Goal: Task Accomplishment & Management: Manage account settings

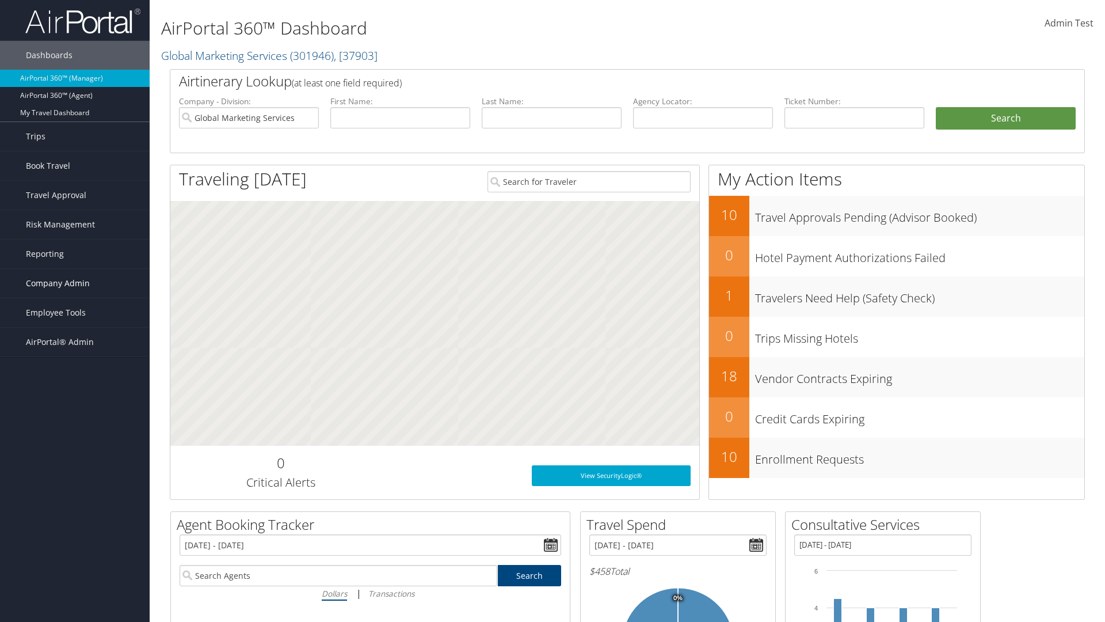
click at [75, 283] on span "Company Admin" at bounding box center [58, 283] width 64 height 29
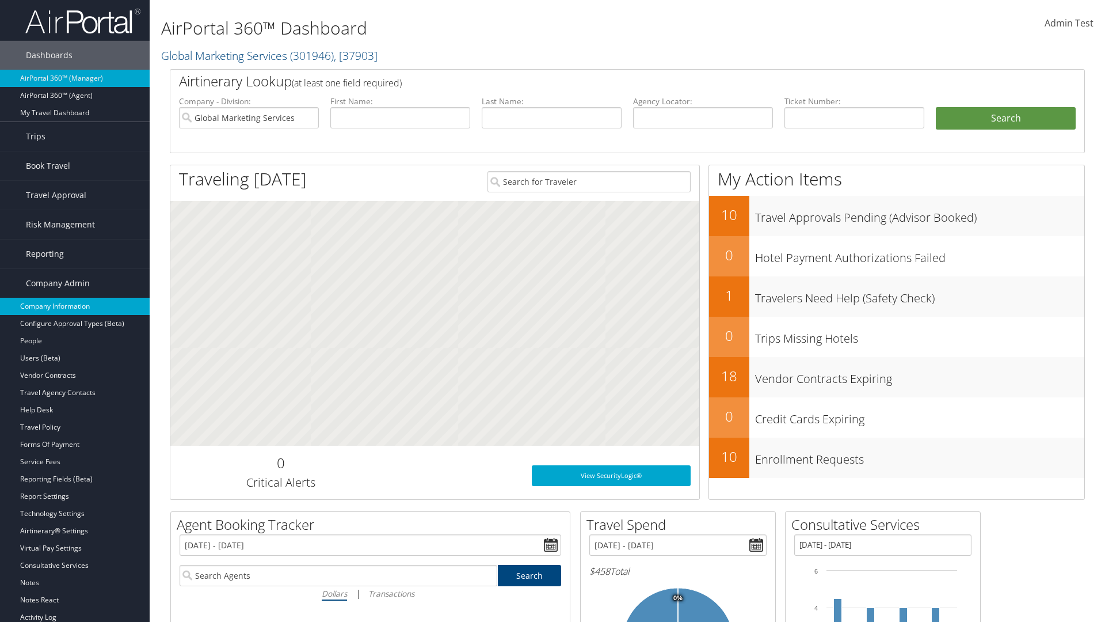
click at [75, 306] on link "Company Information" at bounding box center [75, 306] width 150 height 17
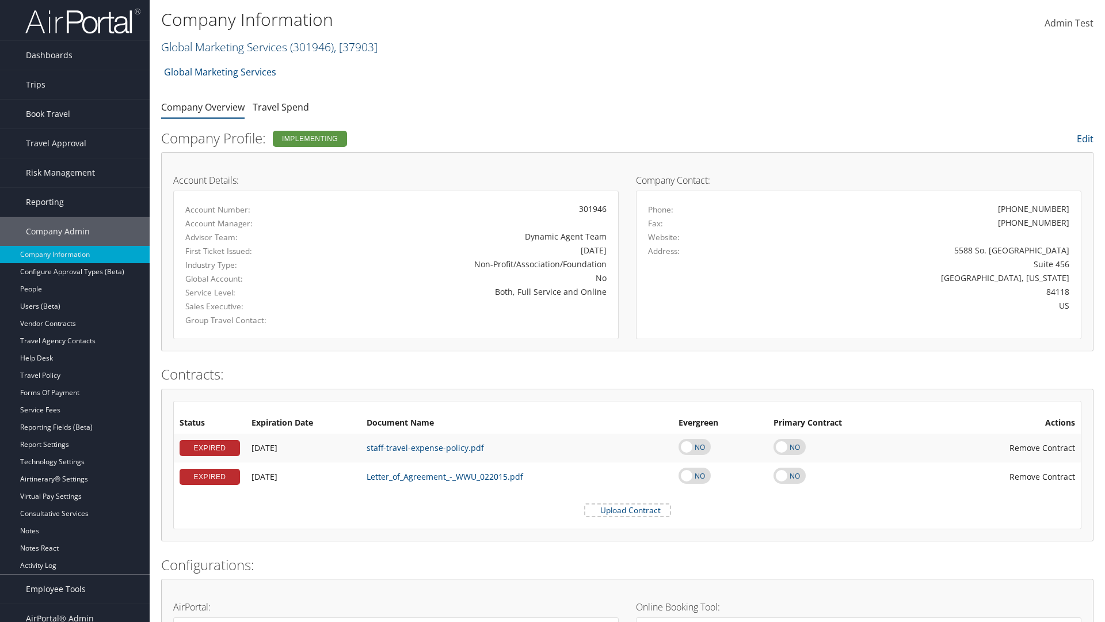
click at [223, 47] on link "Global Marketing Services ( 301946 ) , [ 37903 ]" at bounding box center [269, 47] width 216 height 16
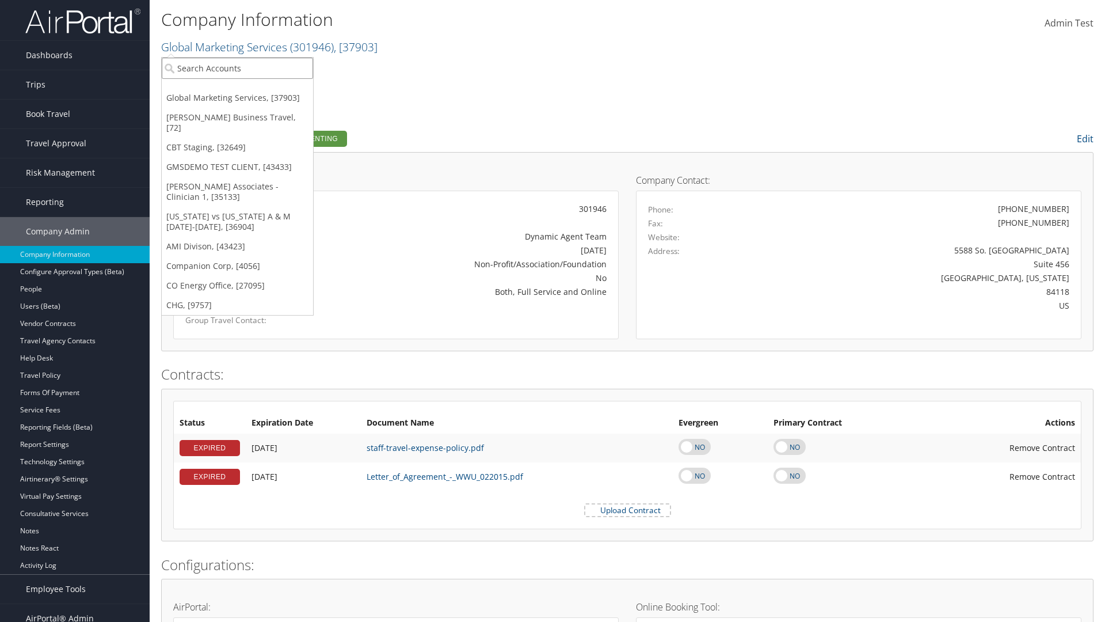
click at [237, 68] on input "search" at bounding box center [237, 68] width 151 height 21
type input "Co Energy Office"
click at [237, 89] on div "CO Energy Office (CO1003), [27095]" at bounding box center [237, 89] width 164 height 10
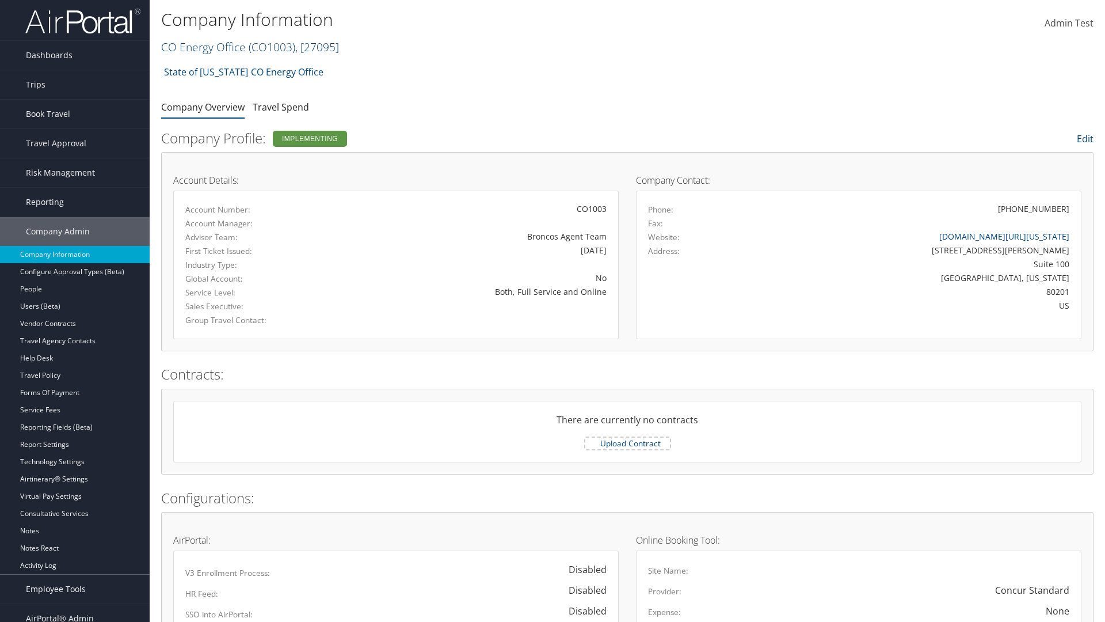
click at [203, 47] on link "CO Energy Office ( CO1003 ) , [ 27095 ]" at bounding box center [250, 47] width 178 height 16
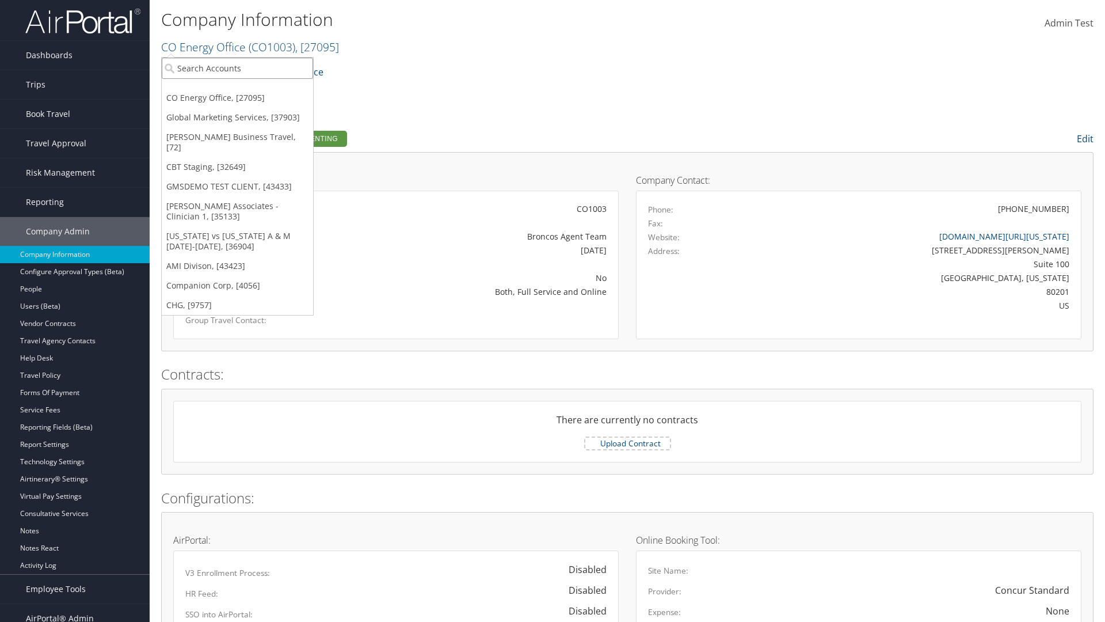
click at [237, 68] on input "search" at bounding box center [237, 68] width 151 height 21
type input "Companion Corp"
